Goal: Navigation & Orientation: Find specific page/section

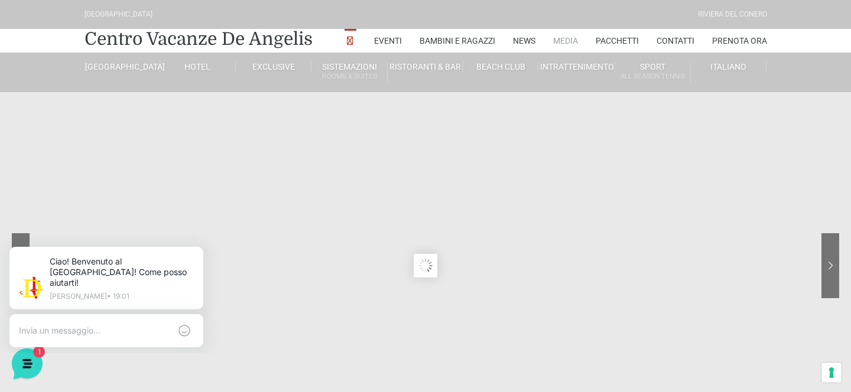
click at [557, 45] on link "Media" at bounding box center [565, 41] width 25 height 24
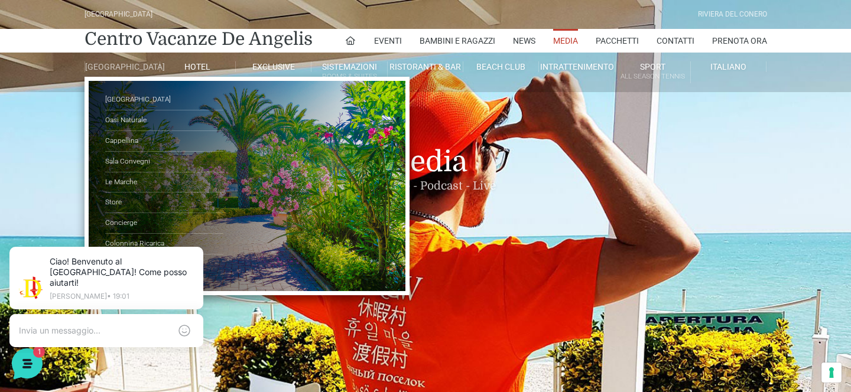
click at [118, 64] on link "[GEOGRAPHIC_DATA]" at bounding box center [122, 66] width 76 height 11
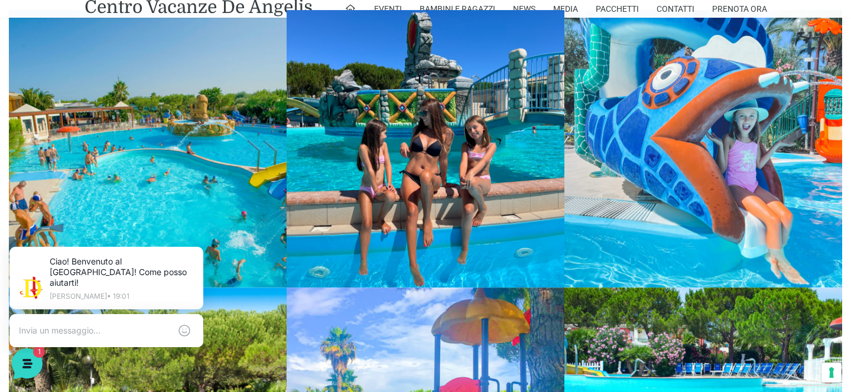
scroll to position [1396, 0]
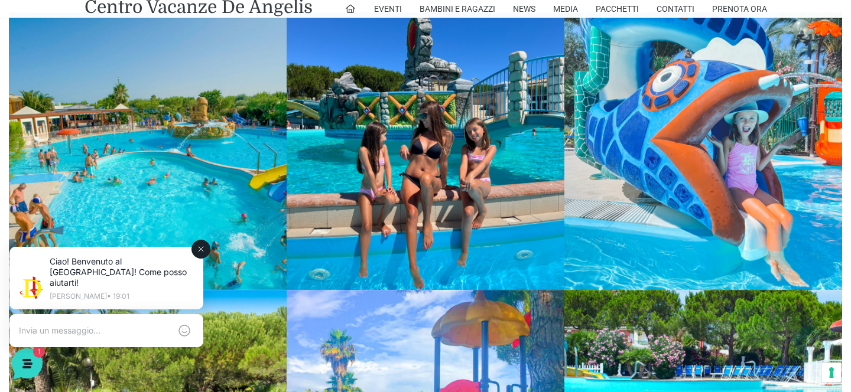
click at [204, 252] on icon at bounding box center [200, 249] width 9 height 9
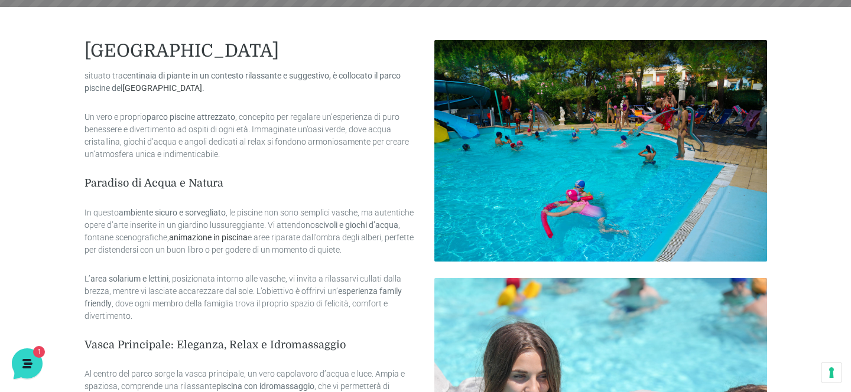
scroll to position [0, 0]
